Goal: Find specific page/section: Find specific page/section

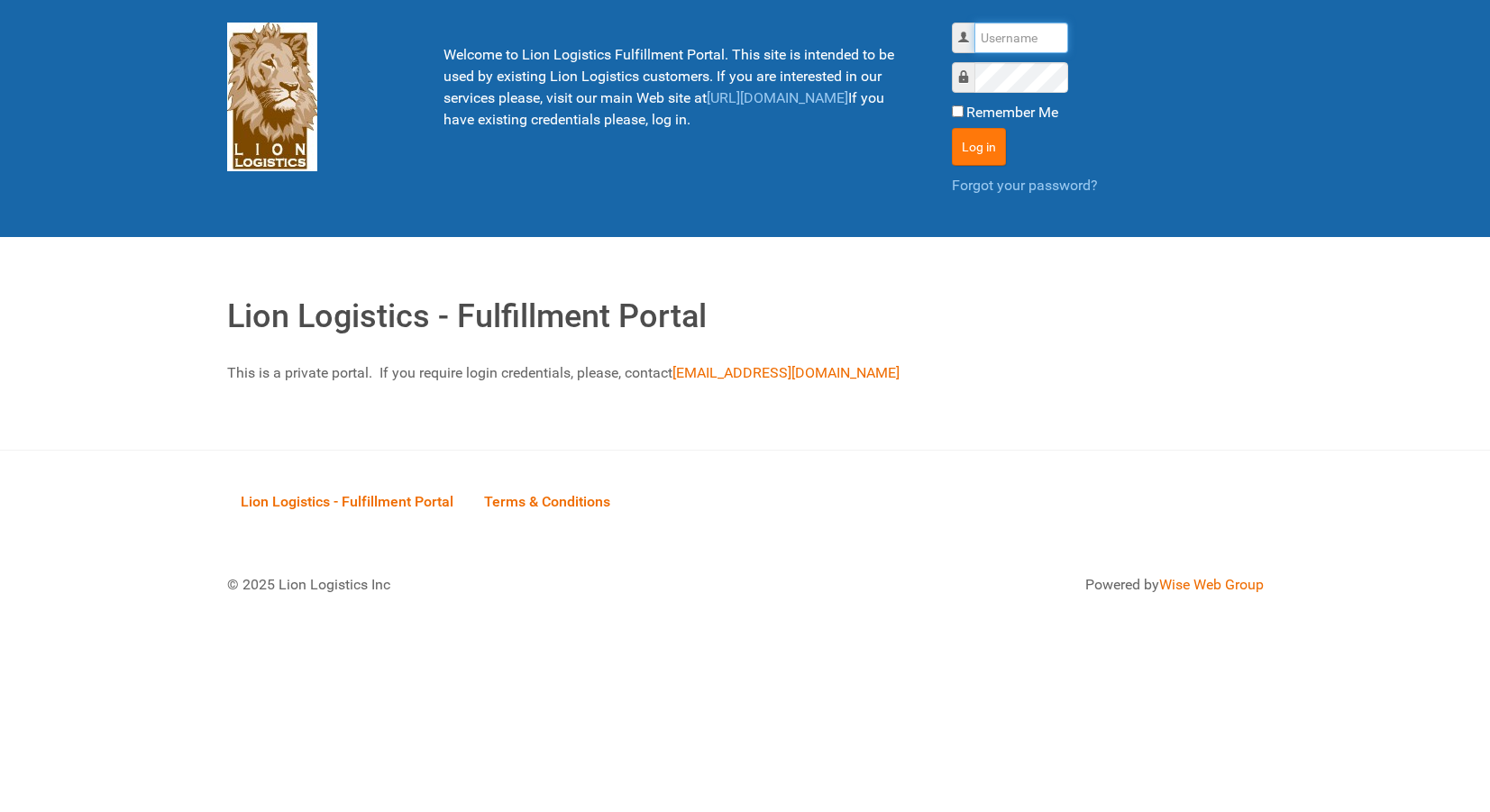
type input "lion"
click at [969, 148] on button "Log in" at bounding box center [979, 147] width 54 height 38
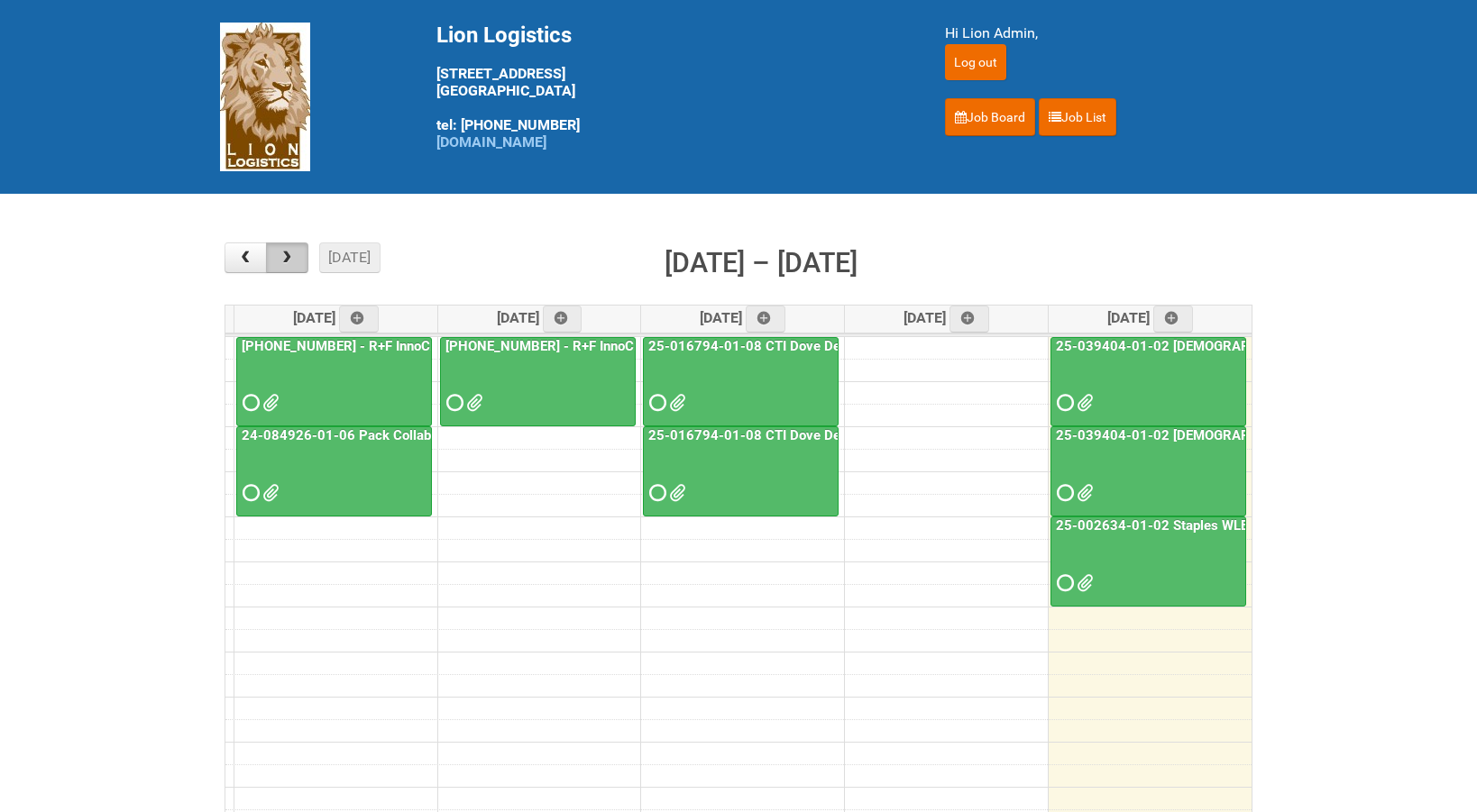
click at [277, 248] on button "button" at bounding box center [287, 258] width 43 height 31
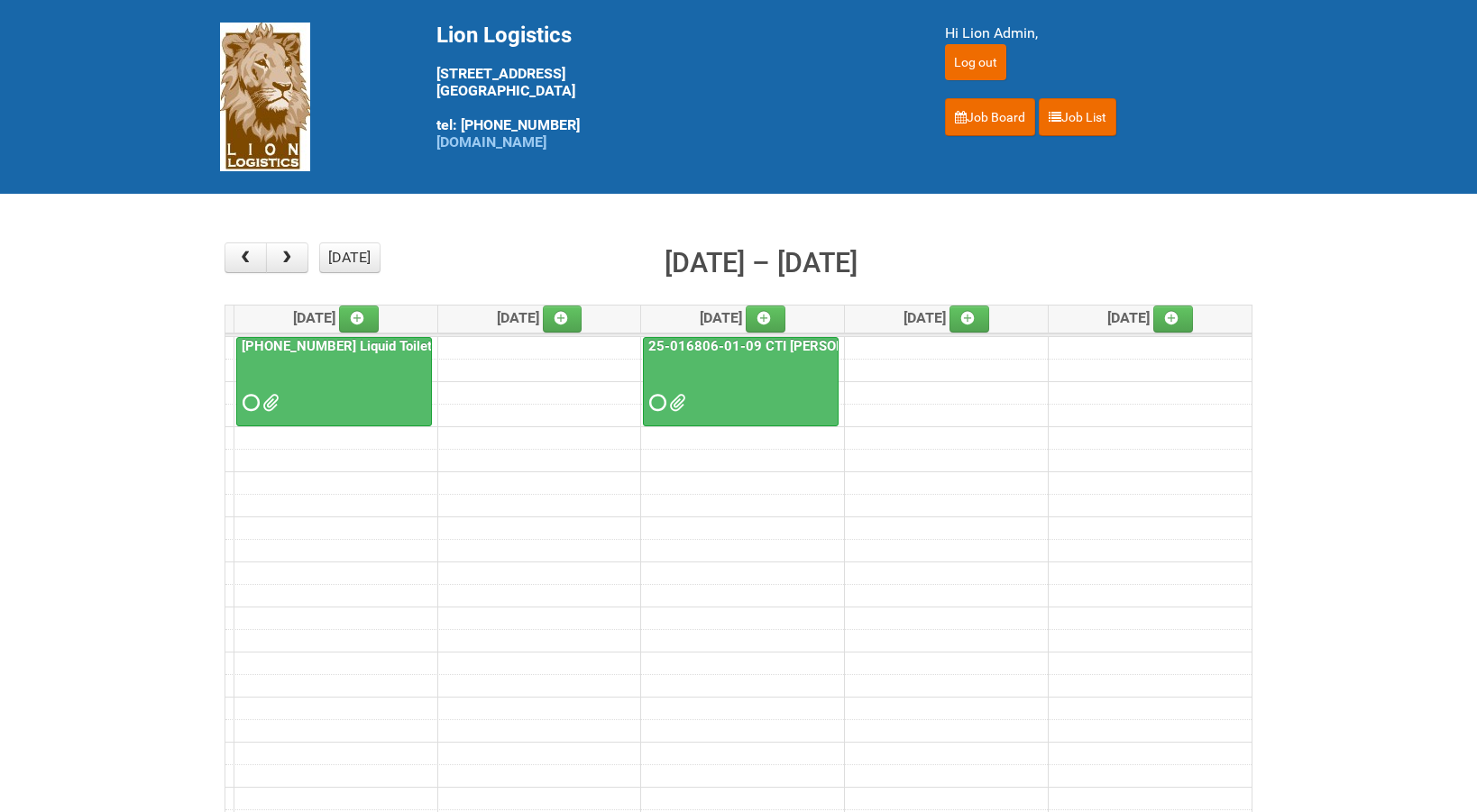
click at [364, 350] on link "[PHONE_NUMBER] Liquid Toilet Bowl Cleaner - Mailing 2" at bounding box center [414, 345] width 350 height 17
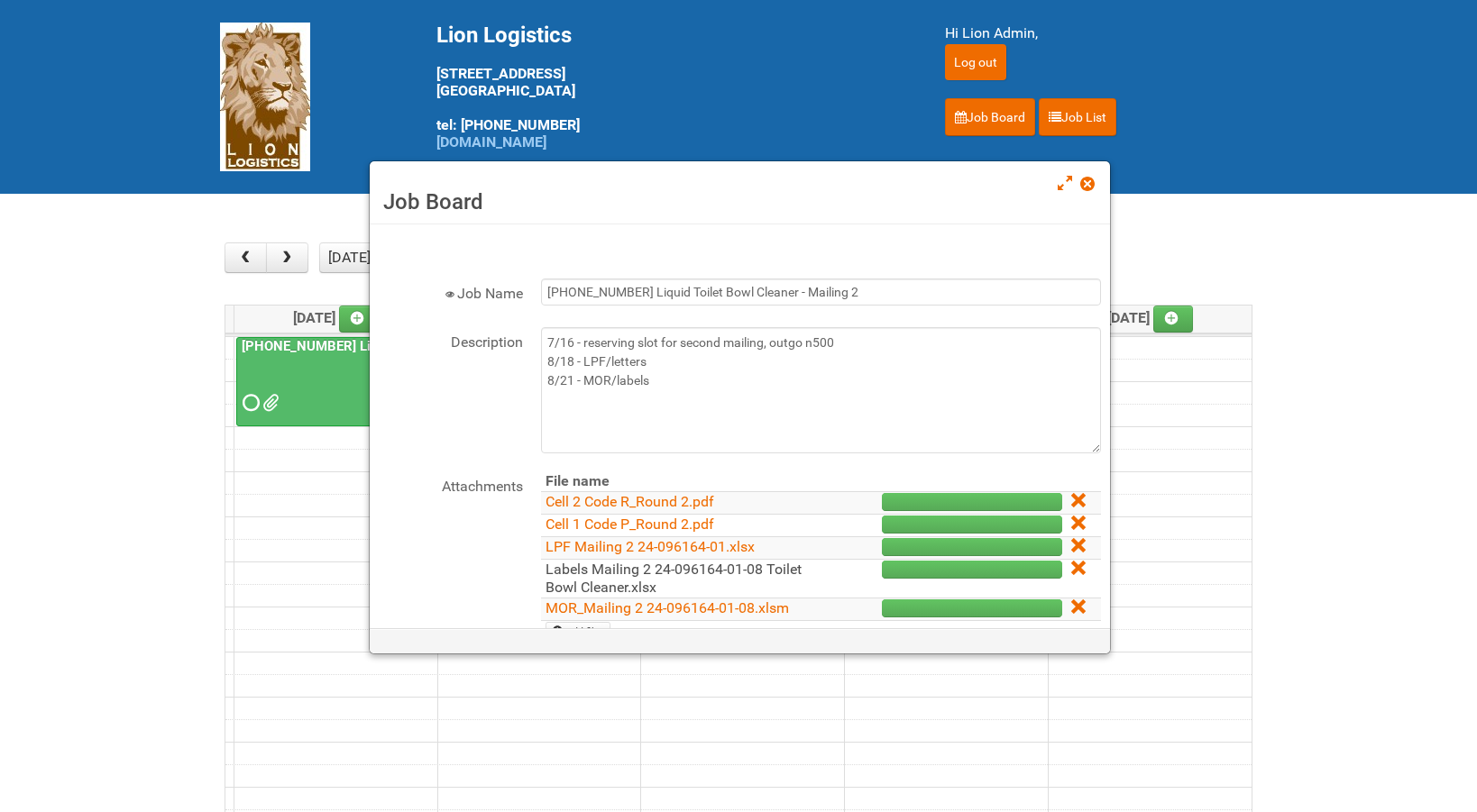
click at [733, 570] on link "Labels Mailing 2 24-096164-01-08 Toilet Bowl Cleaner.xlsx" at bounding box center [673, 578] width 256 height 35
click at [1087, 178] on span at bounding box center [1086, 184] width 13 height 13
